Goal: Register for event/course

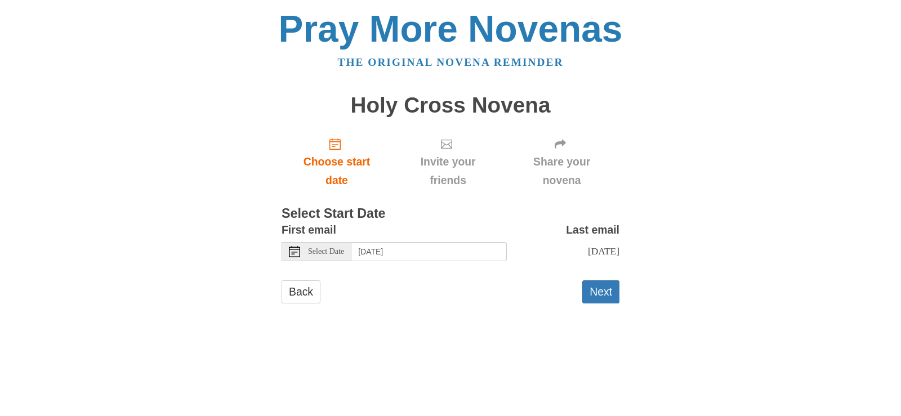
click at [313, 253] on span "Select Date" at bounding box center [326, 252] width 36 height 8
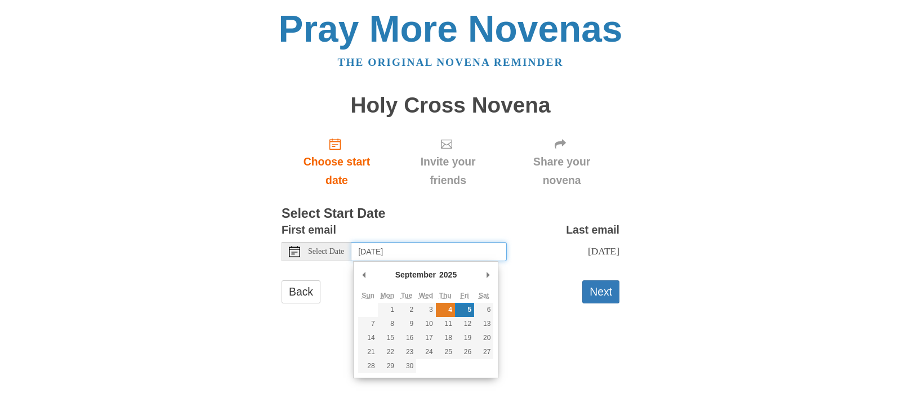
type input "Thursday, September 4th"
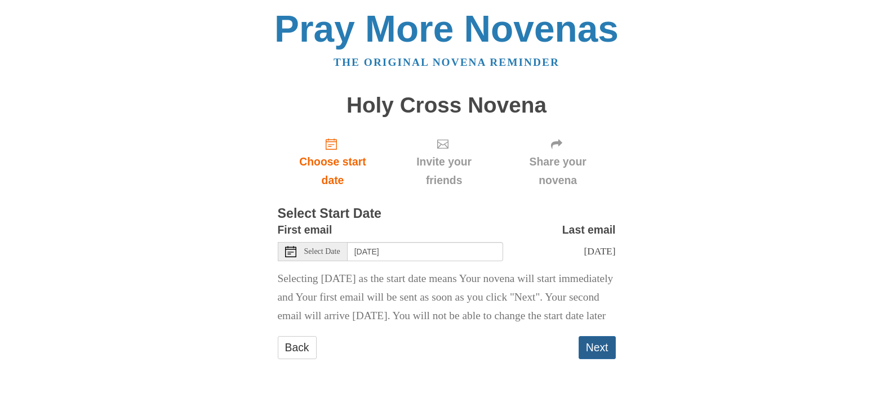
click at [595, 359] on button "Next" at bounding box center [596, 347] width 37 height 23
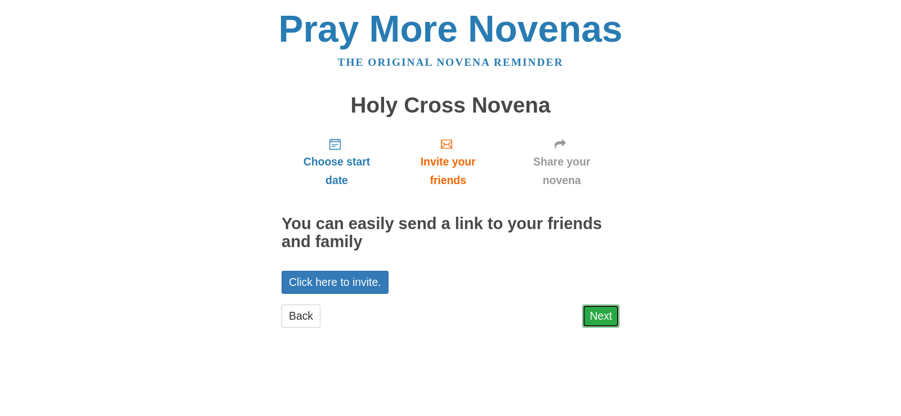
click at [602, 318] on link "Next" at bounding box center [600, 316] width 37 height 23
